Goal: Find specific page/section: Find specific page/section

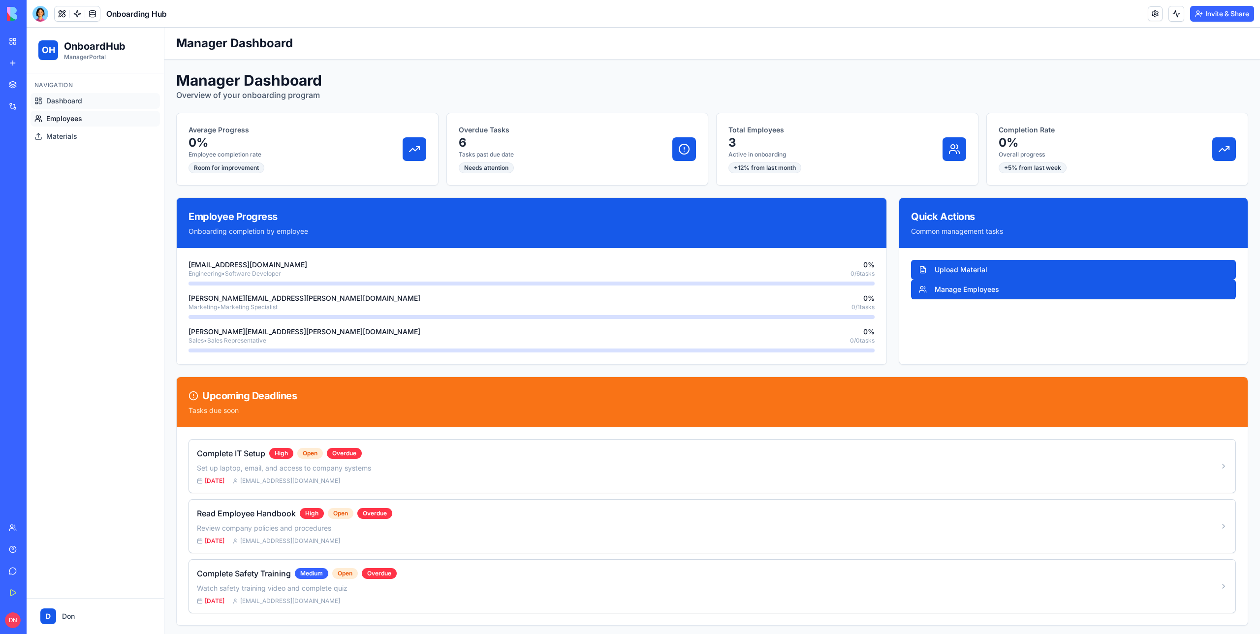
click at [96, 124] on link "Employees" at bounding box center [95, 119] width 129 height 16
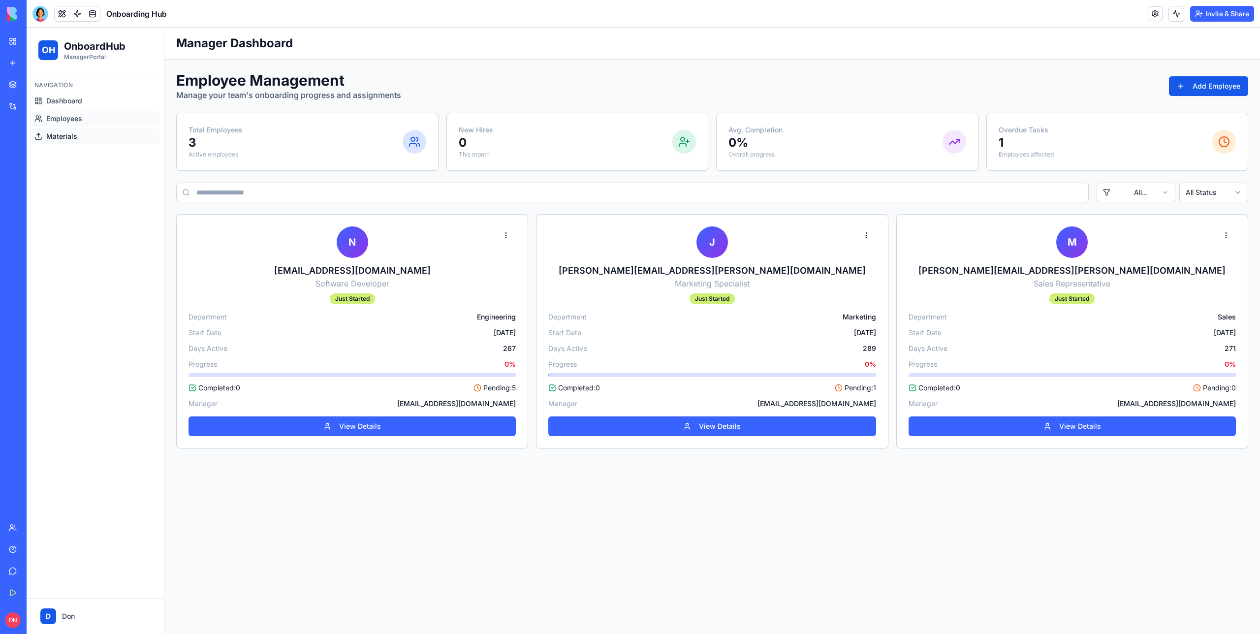
click at [80, 139] on link "Materials" at bounding box center [95, 136] width 129 height 16
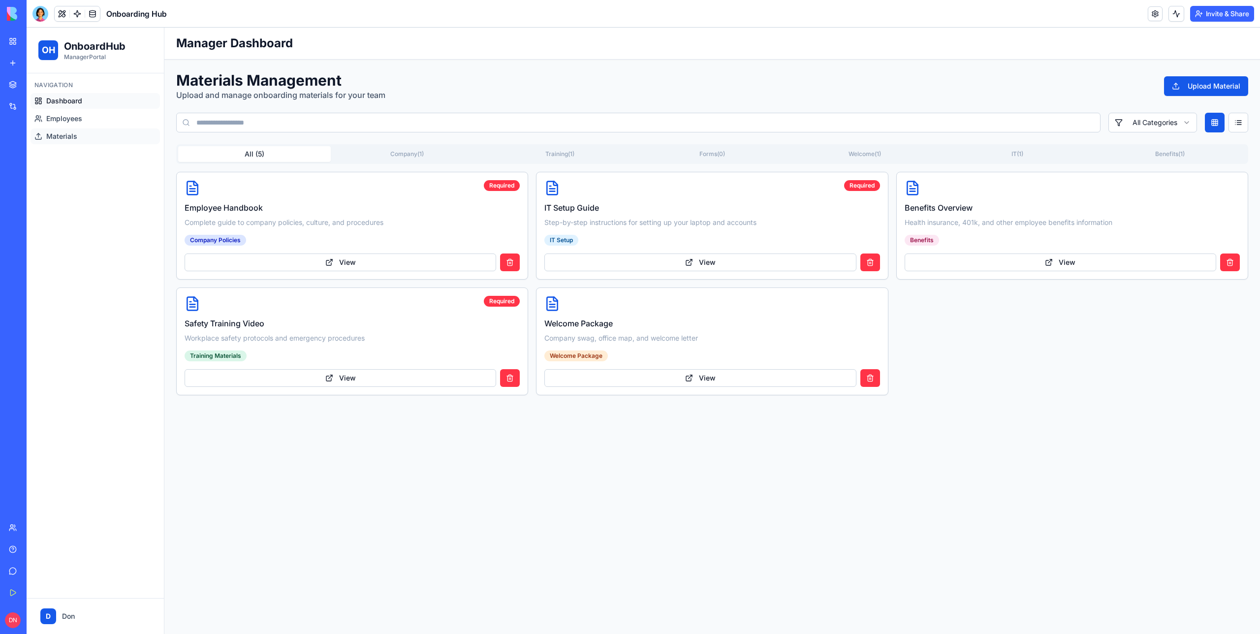
click at [76, 103] on span "Dashboard" at bounding box center [64, 101] width 36 height 10
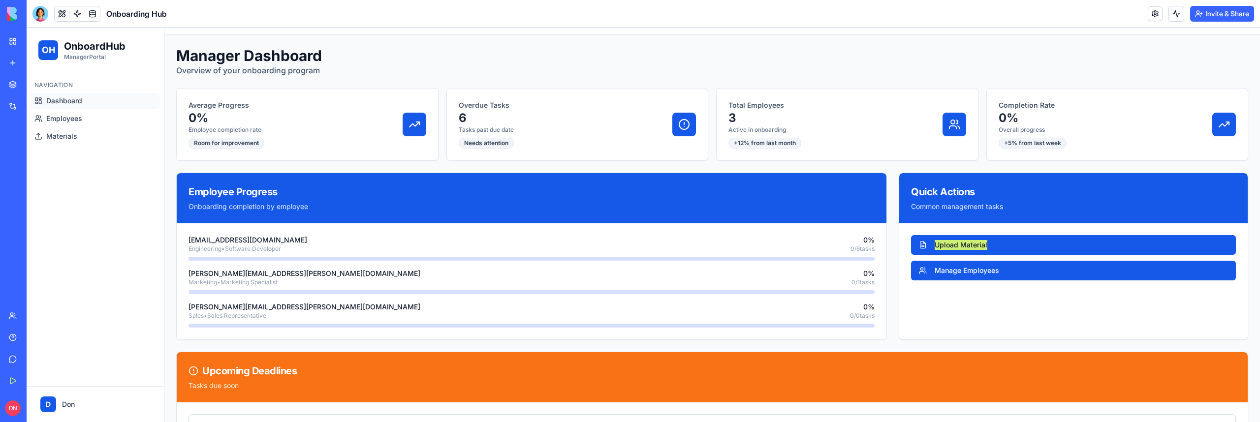
scroll to position [27, 0]
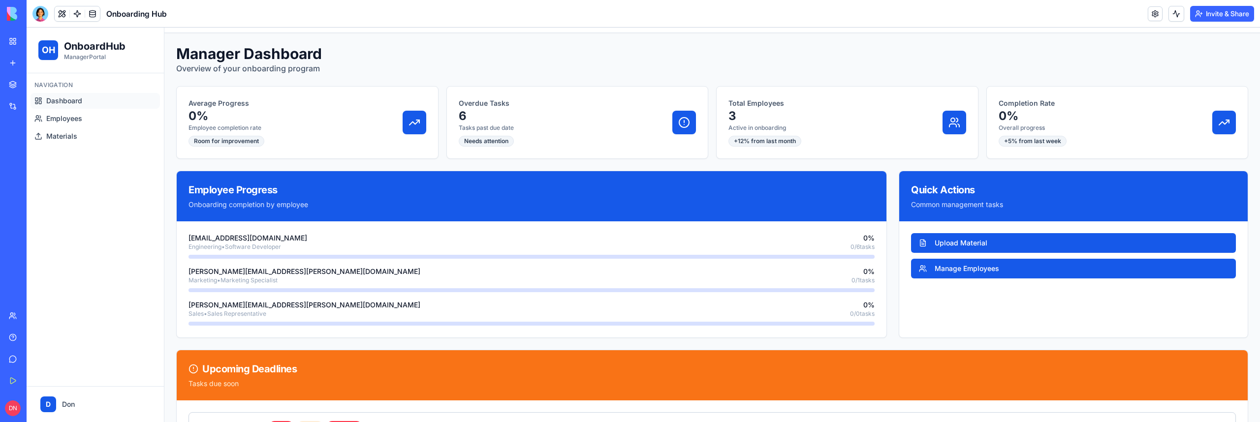
click at [822, 172] on div "Employee Progress Onboarding completion by employee" at bounding box center [532, 196] width 710 height 50
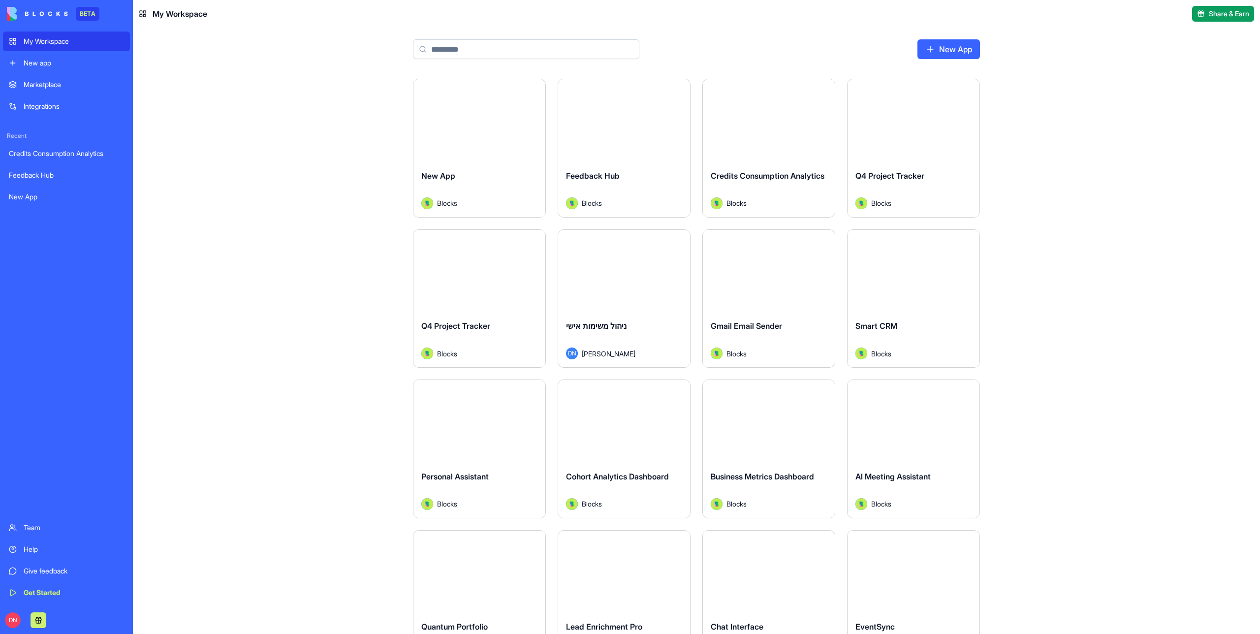
click at [479, 271] on button "Launch" at bounding box center [480, 271] width 74 height 20
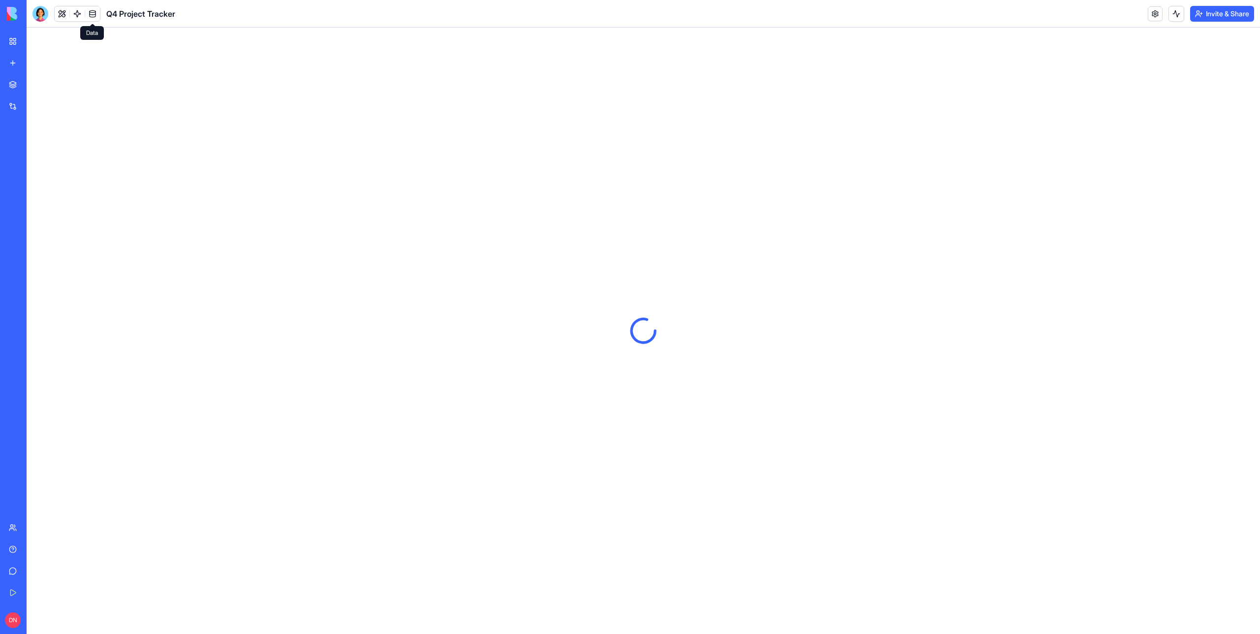
click at [95, 14] on link at bounding box center [92, 13] width 15 height 15
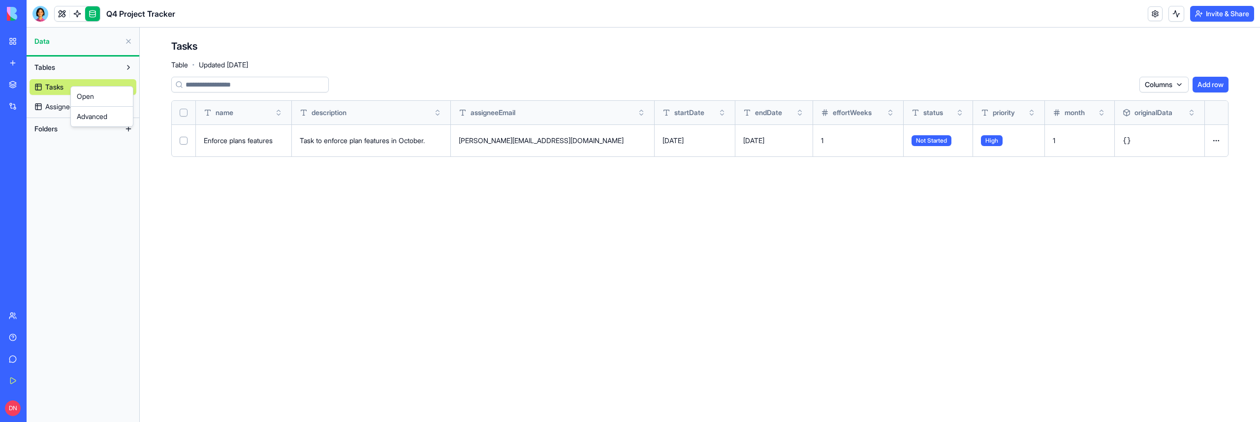
click at [155, 88] on html "BETA My Workspace New app Marketplace Integrations Recent Credits Consumption A…" at bounding box center [630, 211] width 1260 height 422
click at [64, 90] on html "BETA My Workspace New app Marketplace Integrations Recent Credits Consumption A…" at bounding box center [630, 211] width 1260 height 422
drag, startPoint x: 75, startPoint y: 99, endPoint x: 206, endPoint y: -32, distance: 184.8
click at [137, 80] on html "BETA My Workspace New app Marketplace Integrations Recent Credits Consumption A…" at bounding box center [630, 211] width 1260 height 422
click at [130, 113] on div "Advanced" at bounding box center [135, 116] width 58 height 16
